Goal: Task Accomplishment & Management: Complete application form

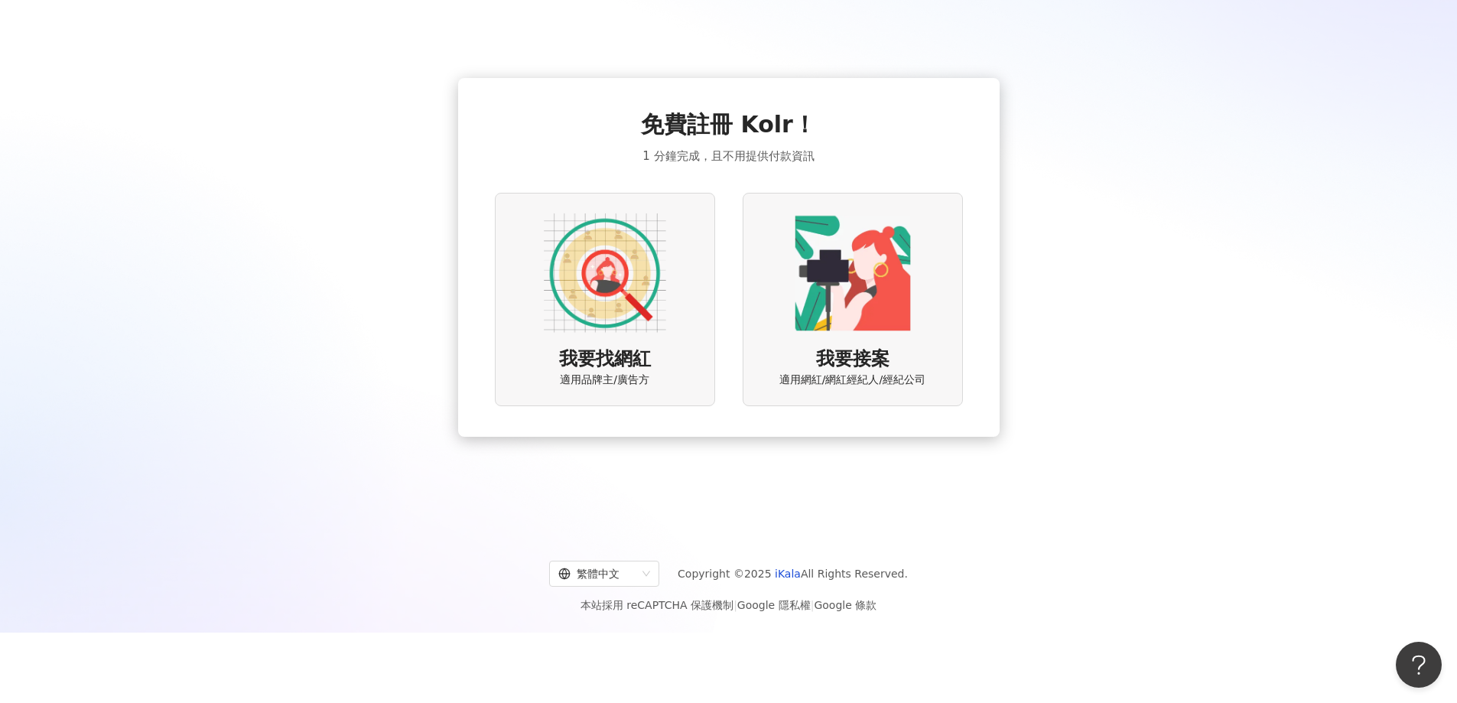
click at [643, 316] on img at bounding box center [605, 273] width 122 height 122
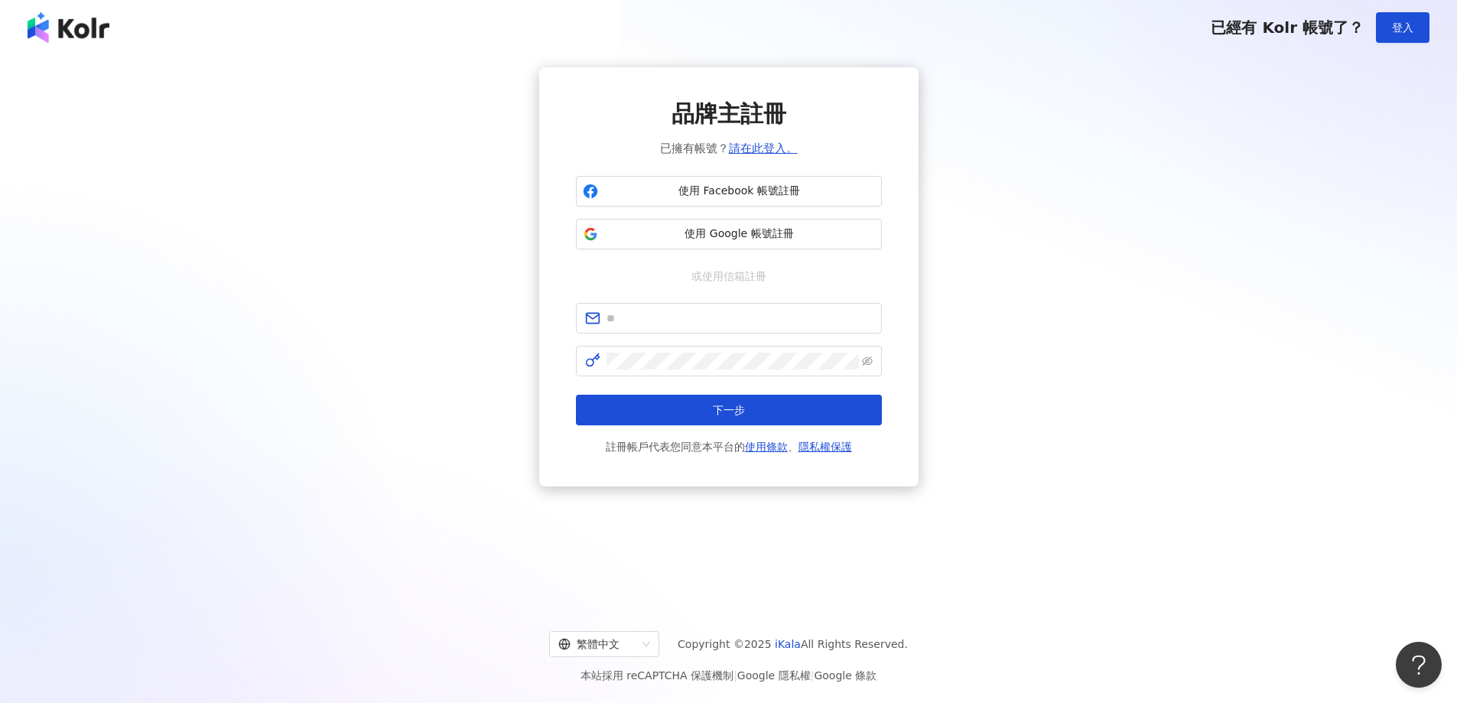
click at [60, 27] on img at bounding box center [69, 27] width 82 height 31
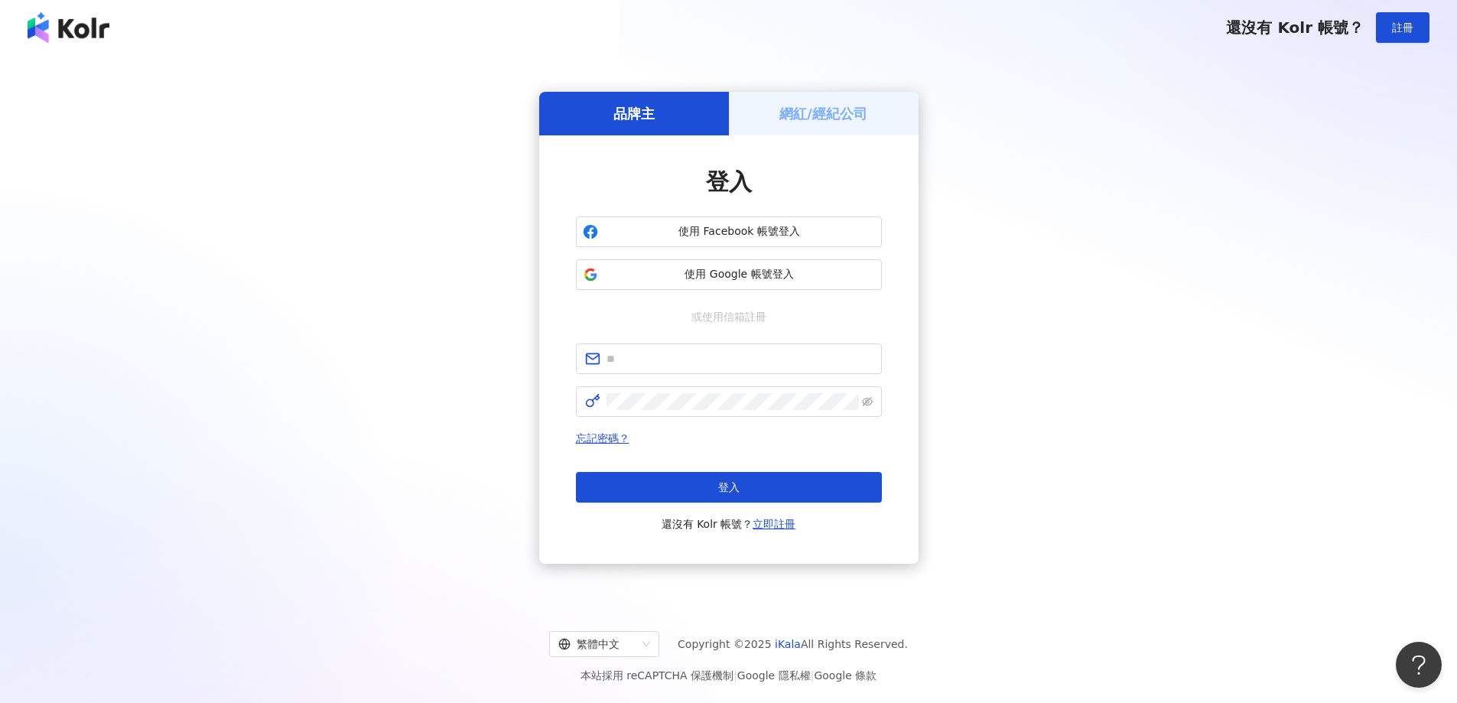
click at [835, 115] on h5 "網紅/經紀公司" at bounding box center [823, 113] width 88 height 19
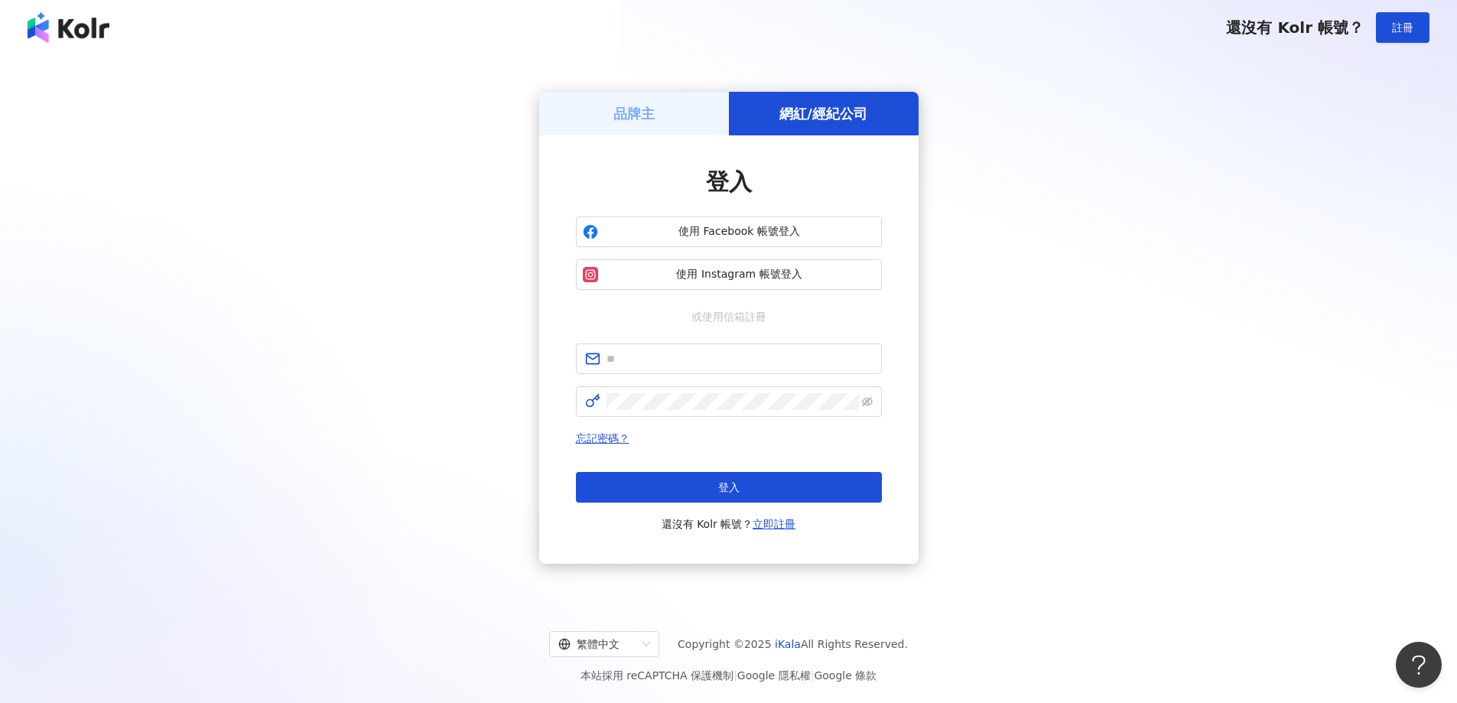
click at [642, 111] on h5 "品牌主" at bounding box center [633, 113] width 41 height 19
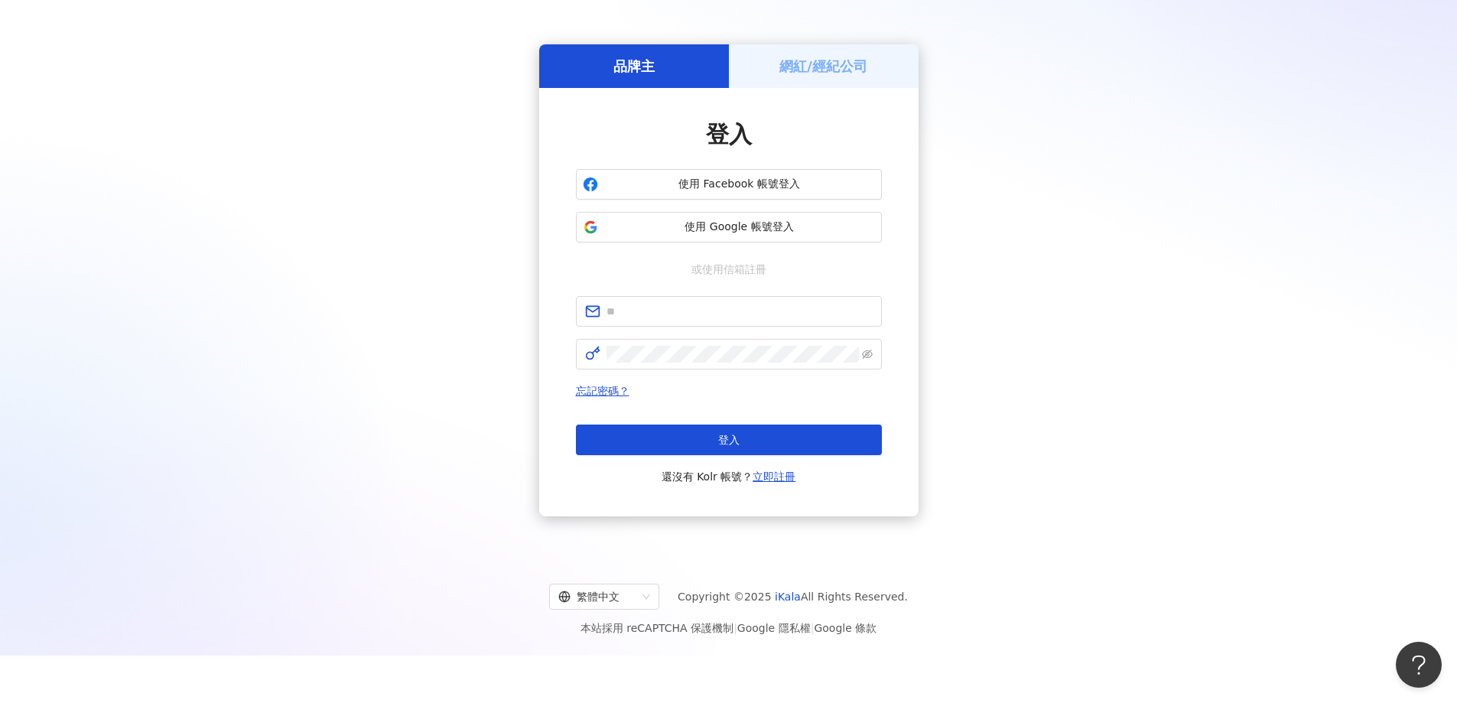
scroll to position [70, 0]
